Goal: Task Accomplishment & Management: Manage account settings

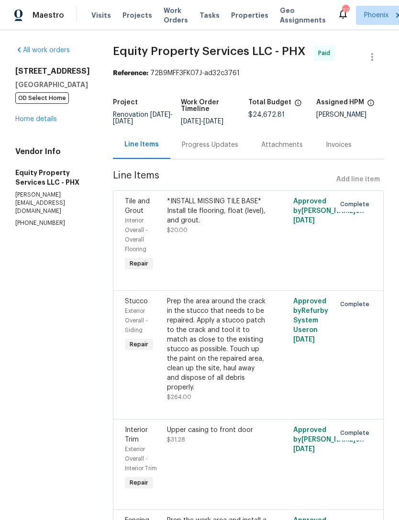
click at [41, 124] on div "[STREET_ADDRESS][PERSON_NAME] OD Select Home Home details" at bounding box center [52, 94] width 75 height 57
click at [48, 122] on link "Home details" at bounding box center [36, 119] width 42 height 7
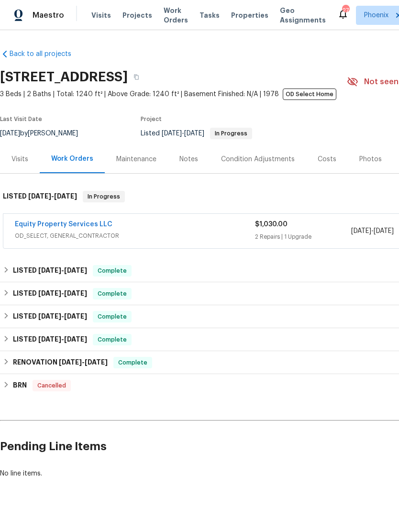
click at [185, 164] on div "Notes" at bounding box center [188, 159] width 19 height 10
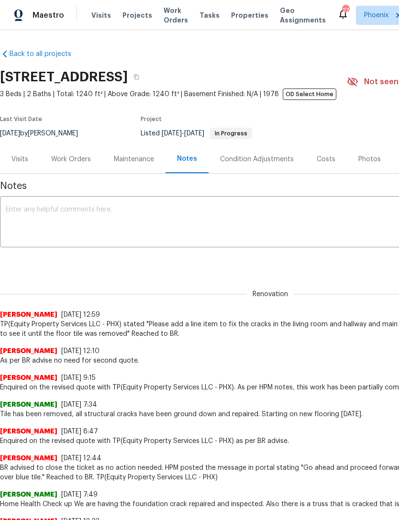
click at [94, 233] on textarea at bounding box center [270, 222] width 529 height 33
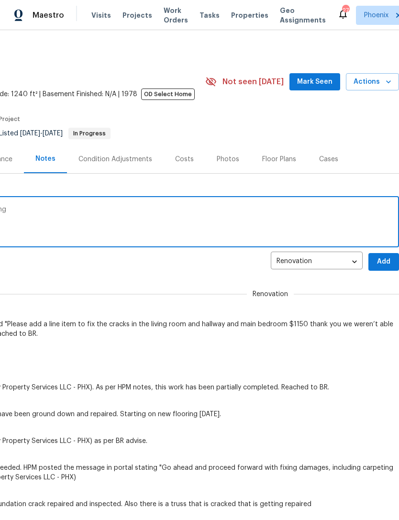
scroll to position [0, 141]
type textarea "Carpet guy just showed up to start installing"
click at [386, 268] on span "Add" at bounding box center [383, 262] width 15 height 12
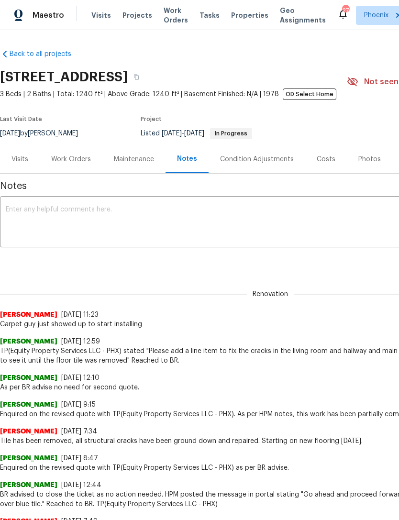
scroll to position [0, 0]
click at [77, 160] on div "Work Orders" at bounding box center [71, 159] width 63 height 28
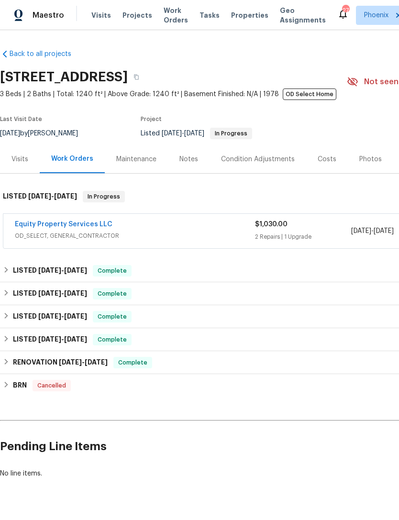
click at [76, 228] on link "Equity Property Services LLC" at bounding box center [64, 224] width 98 height 7
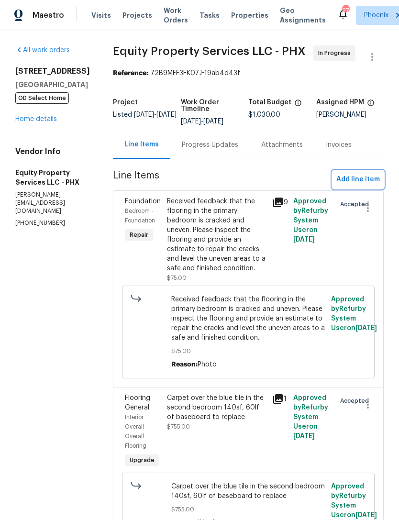
click at [364, 185] on span "Add line item" at bounding box center [357, 180] width 43 height 12
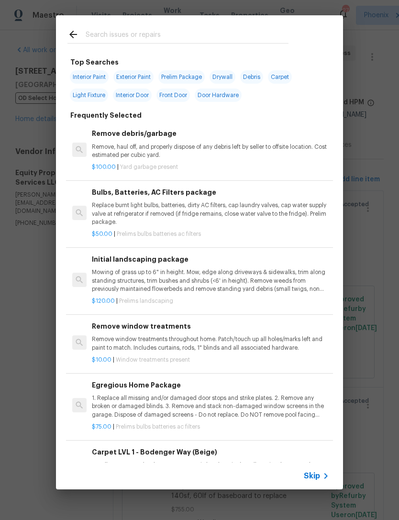
click at [106, 34] on input "text" at bounding box center [187, 36] width 203 height 14
type input "Ini"
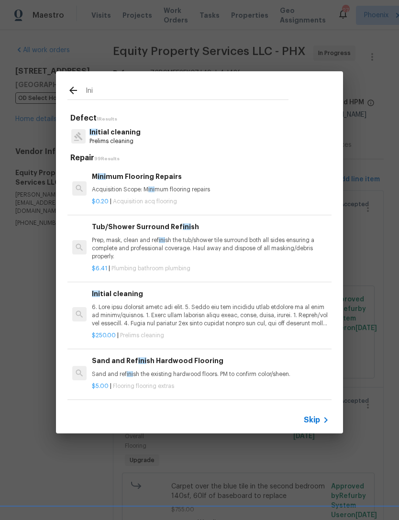
click at [115, 134] on p "Ini tial cleaning" at bounding box center [114, 132] width 51 height 10
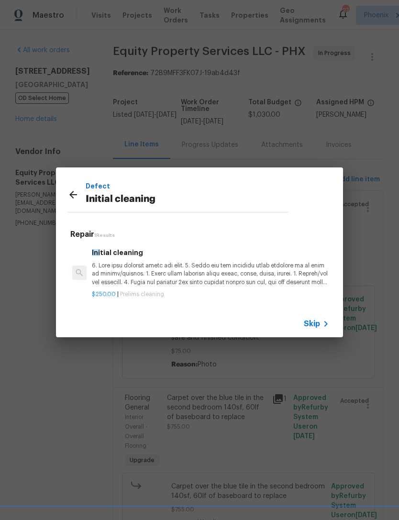
click at [160, 266] on p at bounding box center [210, 273] width 237 height 24
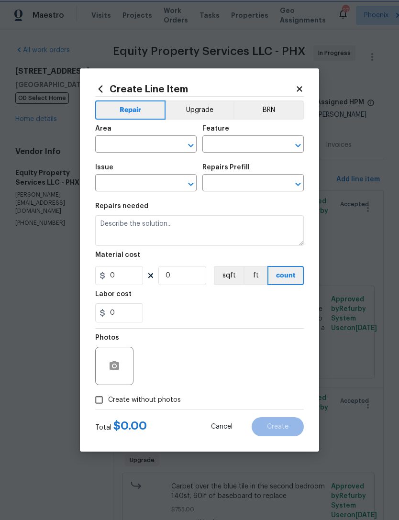
type input "Home Readiness Packages"
type input "Initial cleaning"
type input "Initial cleaning $250.00"
type input "250"
type input "1"
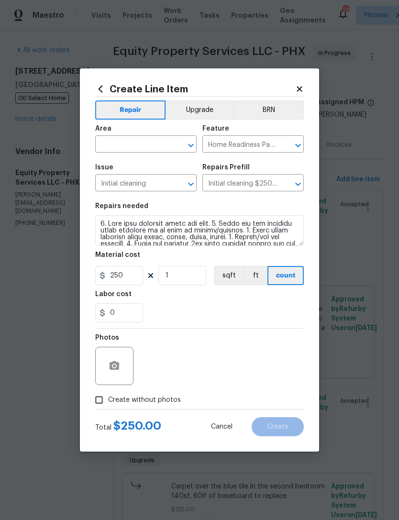
click at [133, 142] on input "text" at bounding box center [132, 145] width 75 height 15
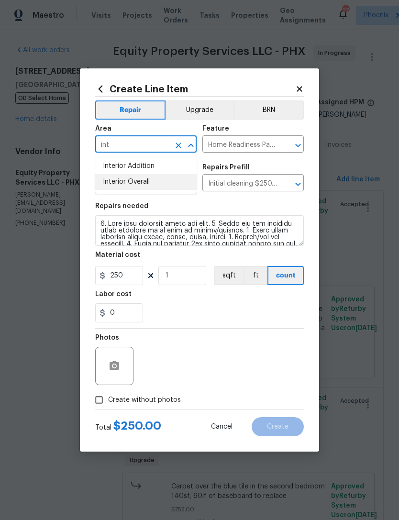
click at [135, 184] on li "Interior Overall" at bounding box center [145, 182] width 101 height 16
type input "Interior Overall"
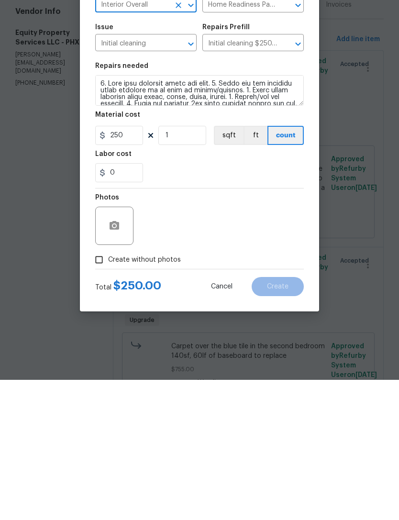
click at [106, 391] on input "Create without photos" at bounding box center [99, 400] width 18 height 18
checkbox input "true"
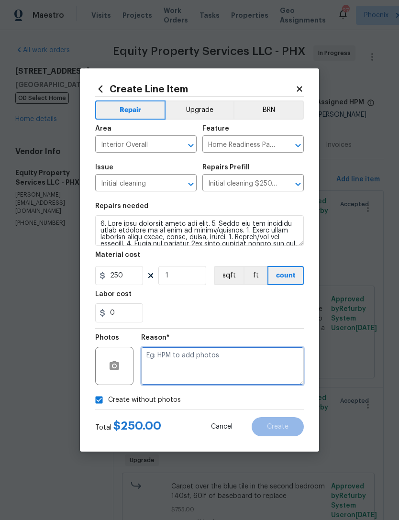
click at [184, 361] on textarea at bounding box center [222, 366] width 163 height 38
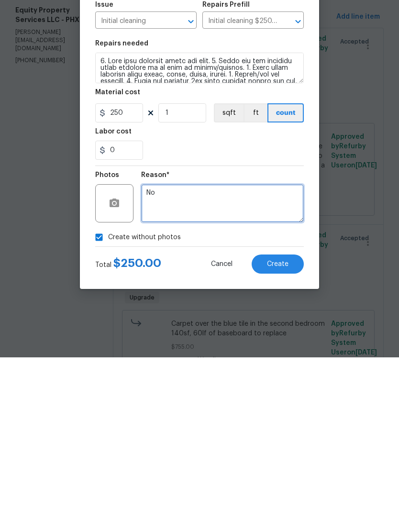
type textarea "No"
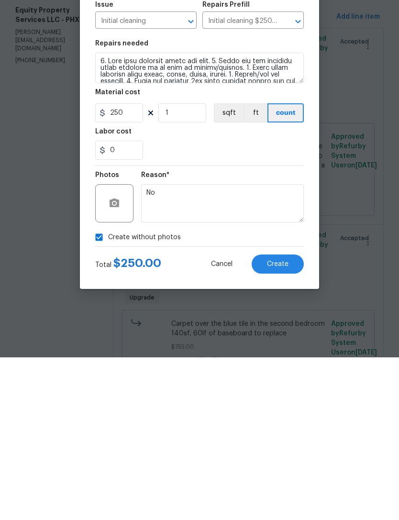
click at [280, 423] on span "Create" at bounding box center [278, 426] width 22 height 7
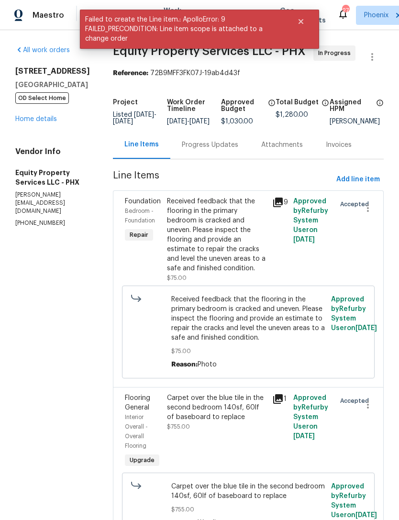
scroll to position [0, 0]
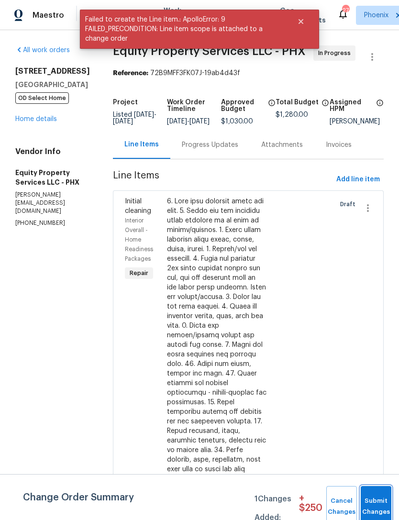
click at [379, 510] on span "Submit Changes" at bounding box center [375, 506] width 21 height 22
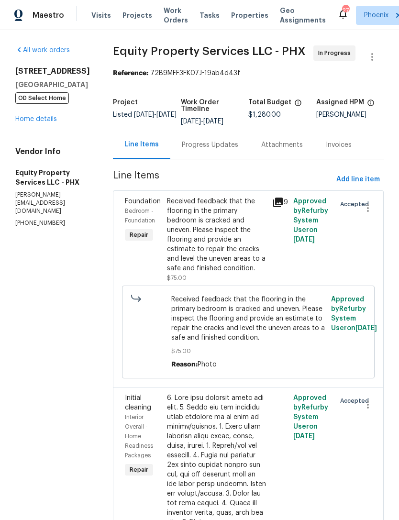
click at [46, 157] on div "All work orders [STREET_ADDRESS][PERSON_NAME] OD Select Home Home details Vendo…" at bounding box center [52, 136] width 75 height 182
click at [43, 122] on link "Home details" at bounding box center [36, 119] width 42 height 7
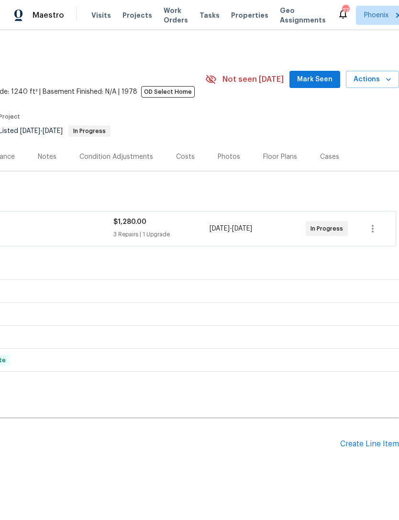
scroll to position [2, 141]
click at [321, 86] on span "Mark Seen" at bounding box center [314, 80] width 35 height 12
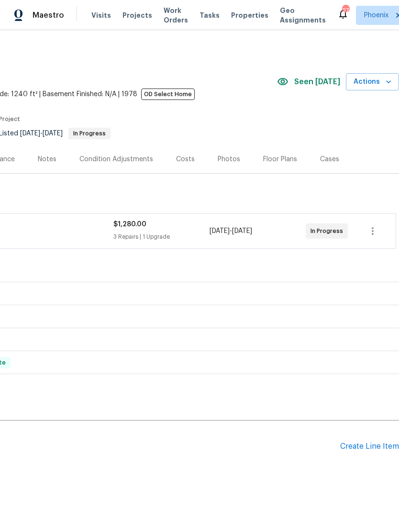
scroll to position [0, 141]
click at [383, 87] on icon "button" at bounding box center [388, 82] width 10 height 10
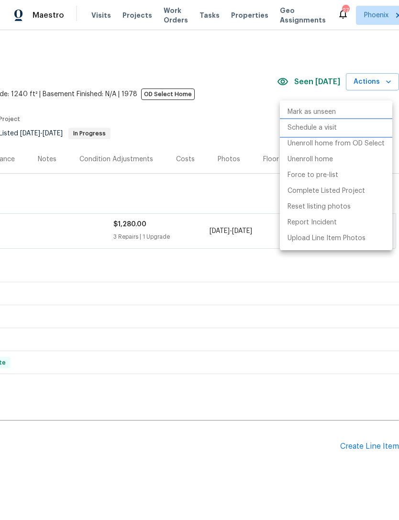
click at [322, 130] on p "Schedule a visit" at bounding box center [311, 128] width 49 height 10
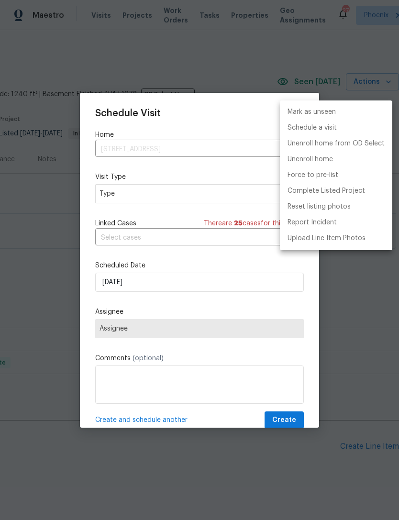
click at [127, 195] on div at bounding box center [199, 260] width 399 height 520
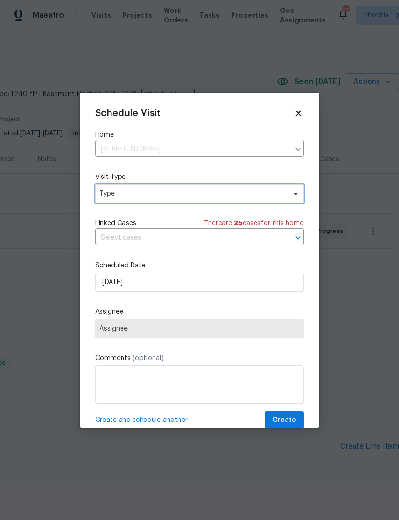
click at [139, 192] on span "Type" at bounding box center [192, 194] width 186 height 10
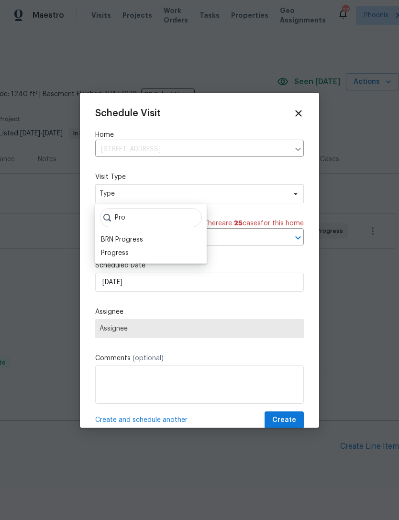
type input "Pro"
click at [127, 250] on div "Progress" at bounding box center [115, 253] width 28 height 10
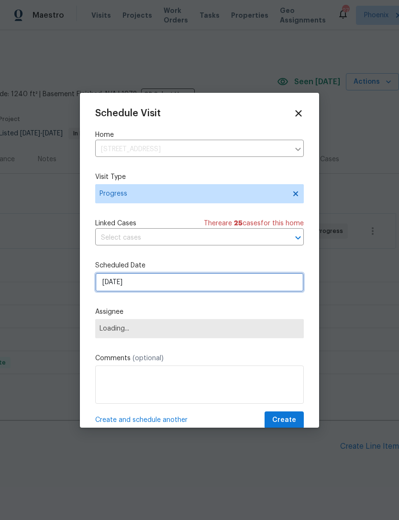
click at [161, 282] on input "[DATE]" at bounding box center [199, 281] width 208 height 19
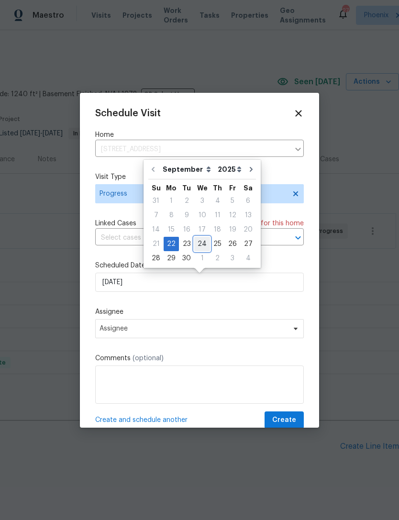
click at [202, 243] on div "24" at bounding box center [202, 243] width 16 height 13
type input "[DATE]"
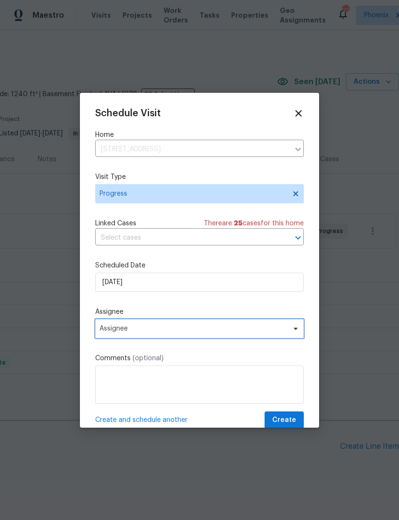
click at [159, 328] on span "Assignee" at bounding box center [192, 329] width 187 height 8
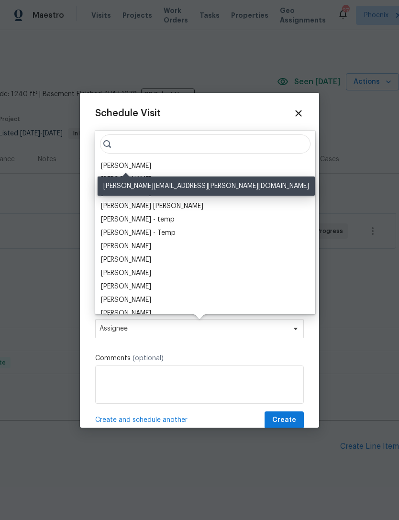
click at [129, 166] on div "[PERSON_NAME]" at bounding box center [126, 166] width 50 height 10
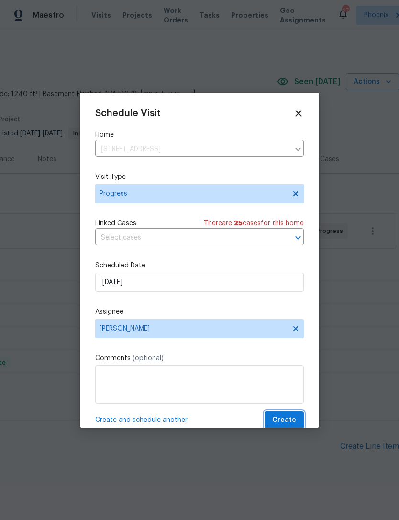
click at [279, 424] on span "Create" at bounding box center [284, 420] width 24 height 12
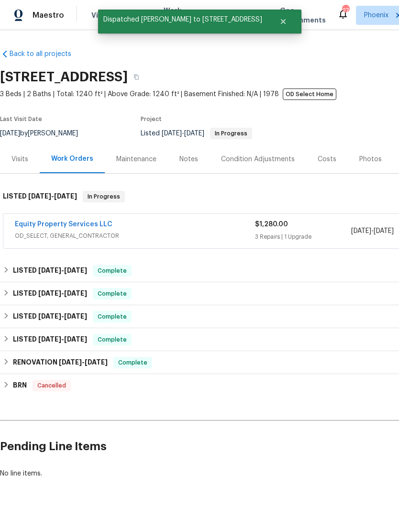
scroll to position [0, 0]
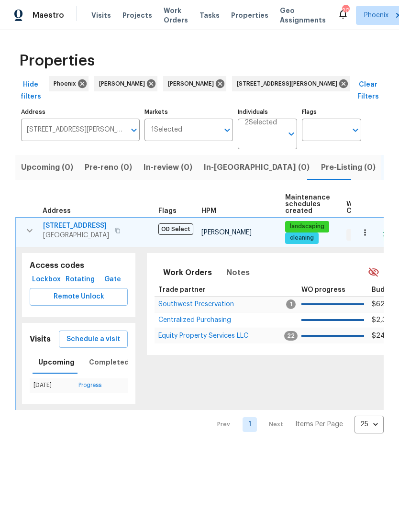
scroll to position [0, 9]
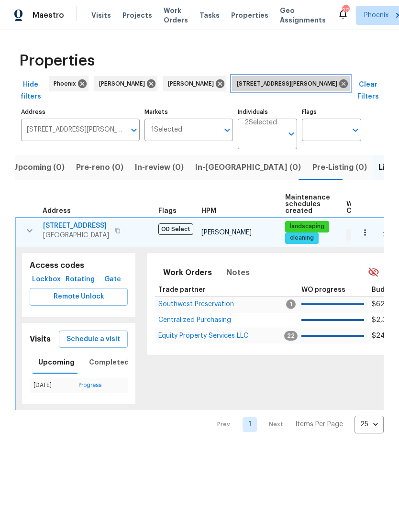
click at [339, 88] on icon at bounding box center [343, 83] width 9 height 9
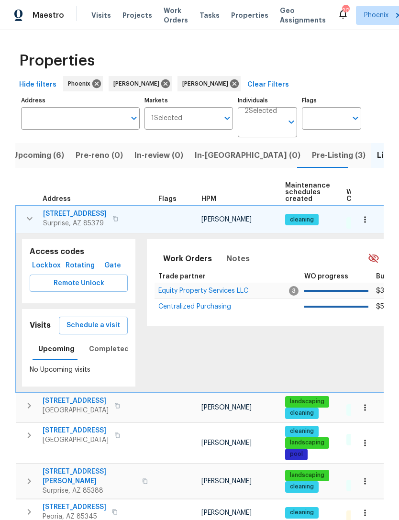
click at [238, 504] on td "[PERSON_NAME]" at bounding box center [239, 512] width 84 height 27
